Goal: Information Seeking & Learning: Learn about a topic

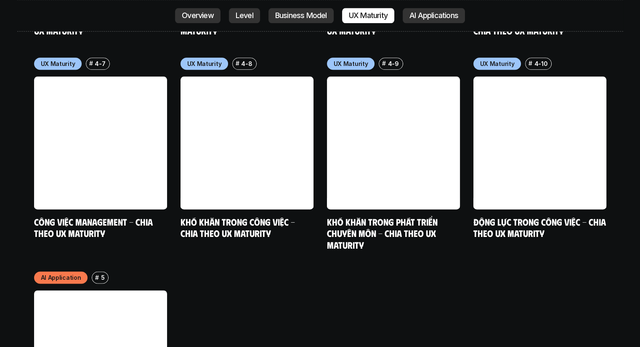
scroll to position [4459, 0]
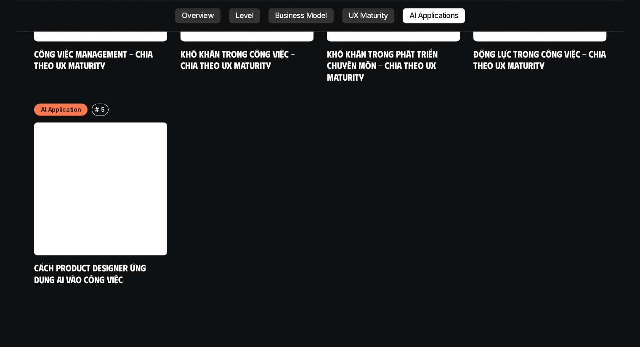
click at [382, 20] on link "UX Maturity" at bounding box center [368, 15] width 52 height 15
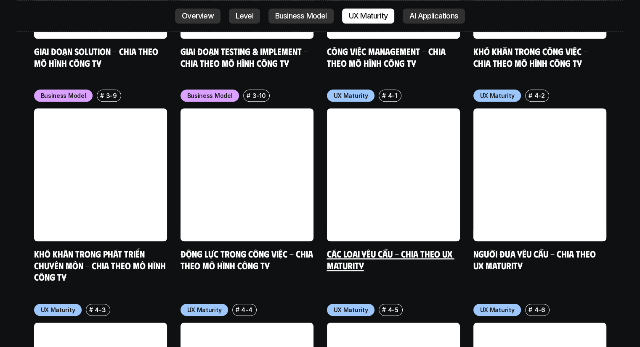
scroll to position [3841, 0]
click at [316, 21] on link "Business Model" at bounding box center [300, 15] width 65 height 15
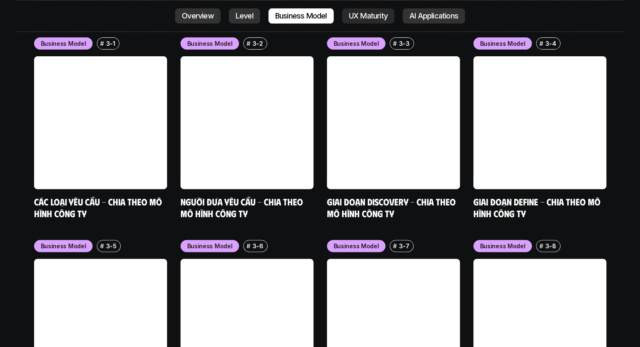
scroll to position [3436, 0]
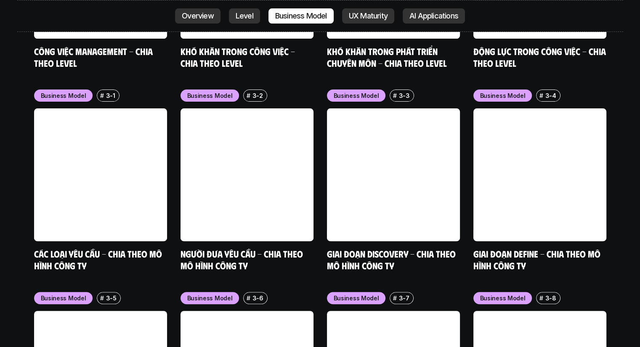
click at [237, 14] on p "Level" at bounding box center [245, 16] width 18 height 8
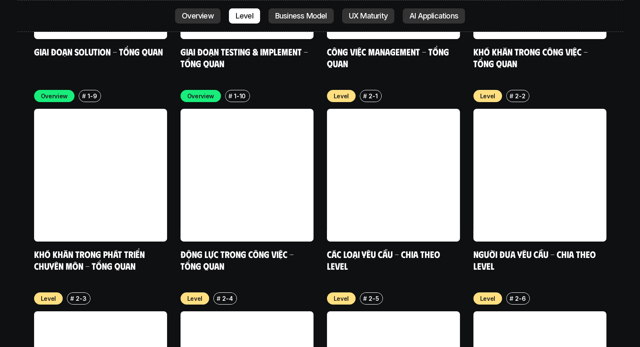
click at [200, 14] on p "Overview" at bounding box center [198, 16] width 32 height 8
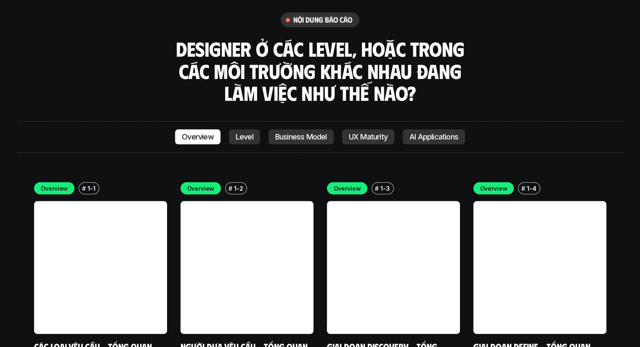
scroll to position [2245, 0]
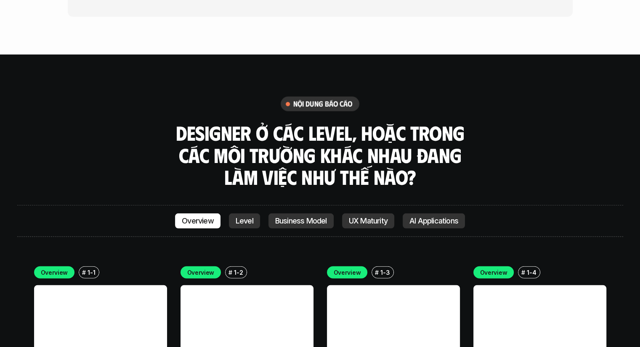
click at [252, 214] on link "Level" at bounding box center [244, 221] width 31 height 15
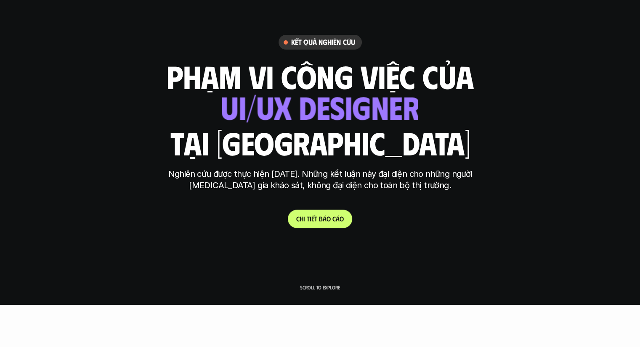
scroll to position [210, 0]
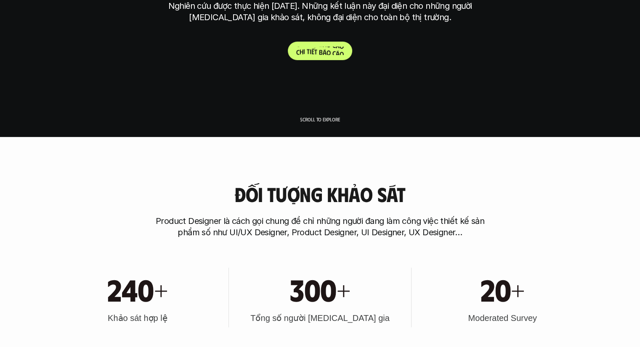
click at [308, 45] on link "C h i t i ế t b á o c á o" at bounding box center [320, 51] width 64 height 19
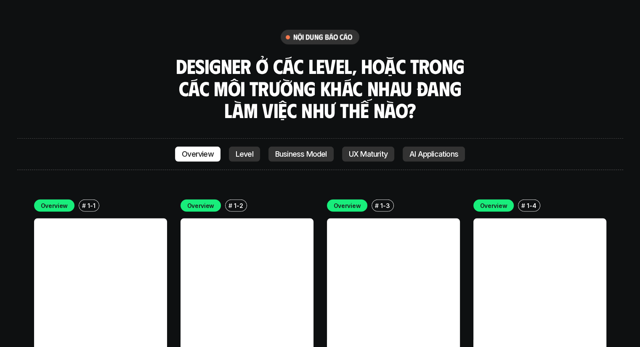
scroll to position [2374, 0]
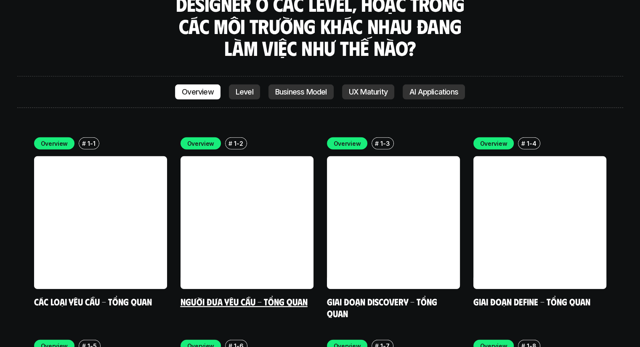
click at [196, 139] on p "Overview" at bounding box center [200, 143] width 27 height 9
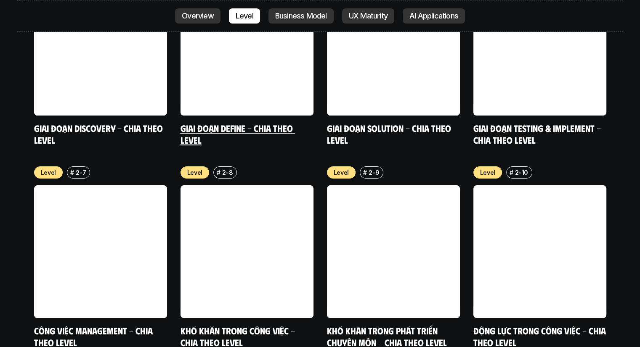
scroll to position [3257, 0]
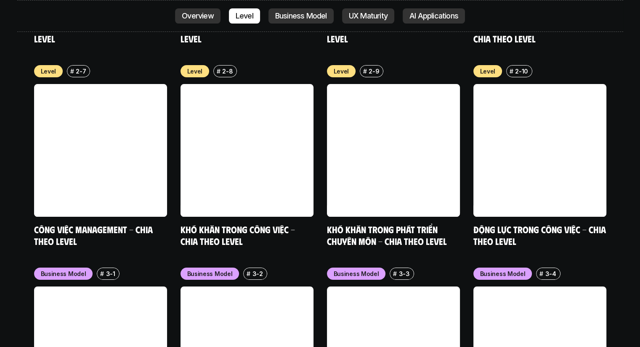
click at [67, 270] on p "Business Model" at bounding box center [63, 274] width 45 height 9
click at [64, 270] on p "Business Model" at bounding box center [63, 274] width 45 height 9
click at [62, 270] on p "Business Model" at bounding box center [63, 274] width 45 height 9
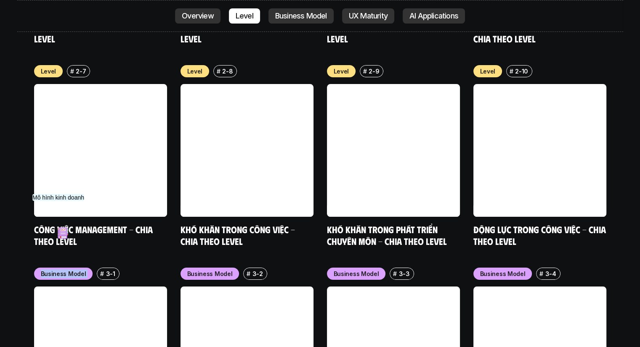
click at [62, 270] on p "Business Model" at bounding box center [63, 274] width 45 height 9
click at [15, 216] on div "nội dung báo cáo Designer ở các level, hoặc trong các môi trường khác nhau đang…" at bounding box center [320, 281] width 640 height 2478
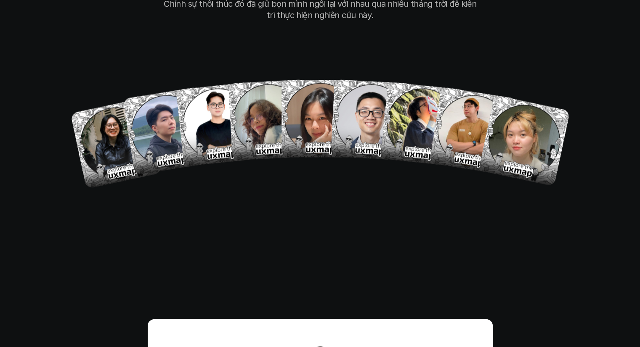
scroll to position [4814, 0]
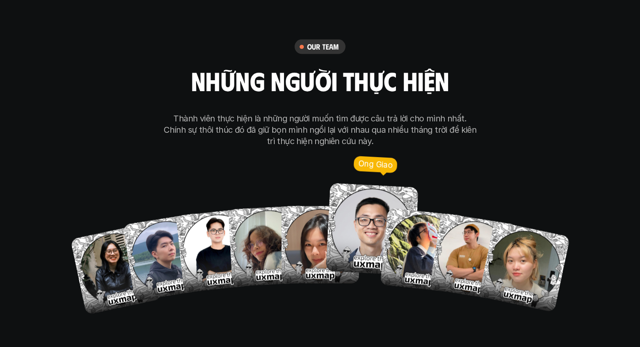
click at [355, 188] on img at bounding box center [371, 229] width 93 height 93
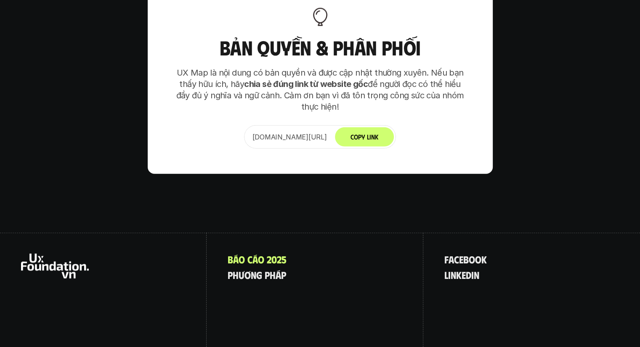
scroll to position [5280, 0]
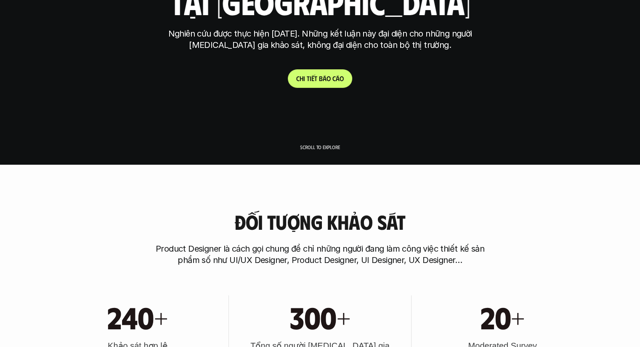
scroll to position [168, 0]
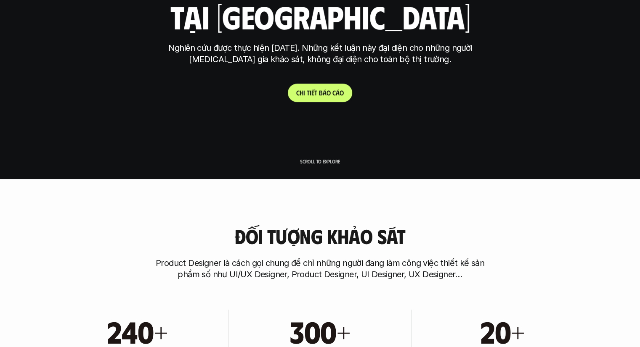
click at [333, 90] on p "C h i t i ế t b á o c á o" at bounding box center [320, 93] width 48 height 8
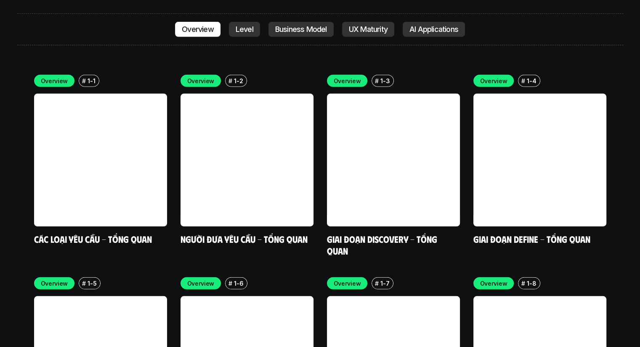
scroll to position [2416, 0]
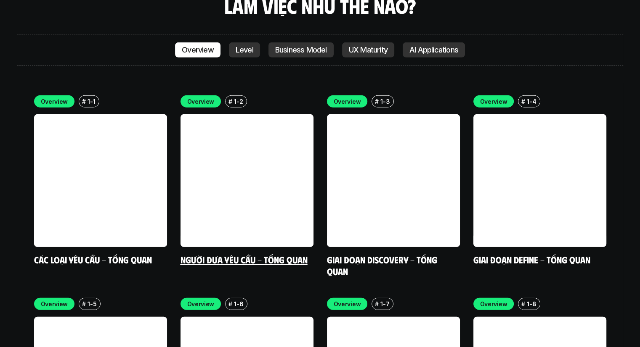
click at [227, 254] on link "Người đưa yêu cầu - Tổng quan" at bounding box center [243, 259] width 127 height 11
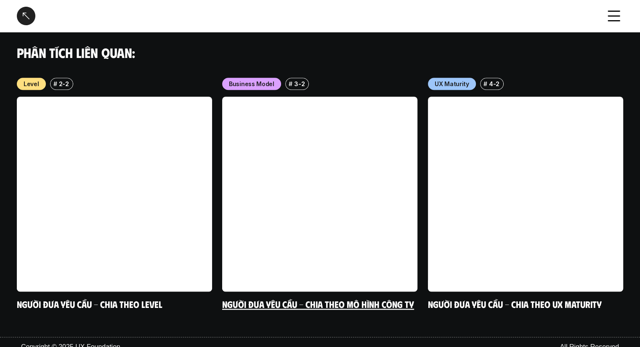
scroll to position [527, 0]
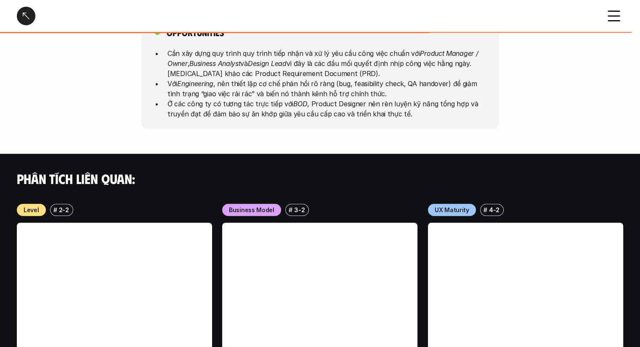
click at [27, 14] on div at bounding box center [26, 16] width 19 height 19
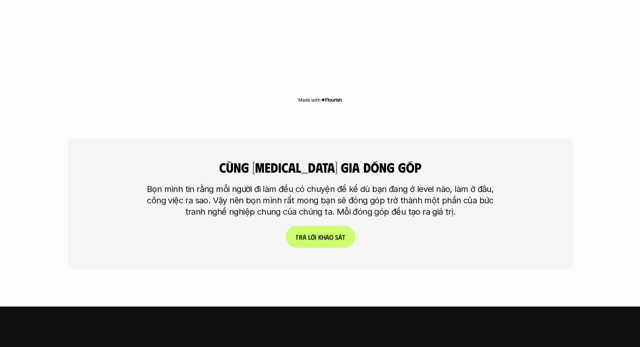
scroll to position [1866, 0]
